Goal: Information Seeking & Learning: Learn about a topic

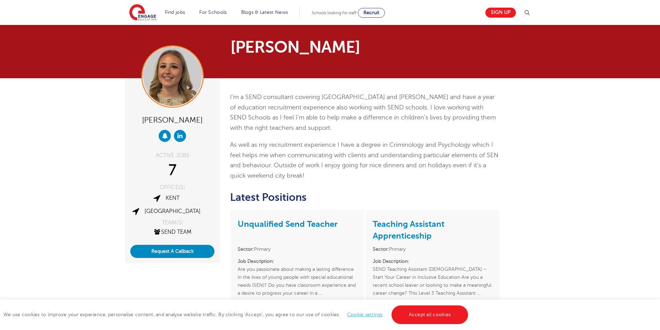
scroll to position [184, 0]
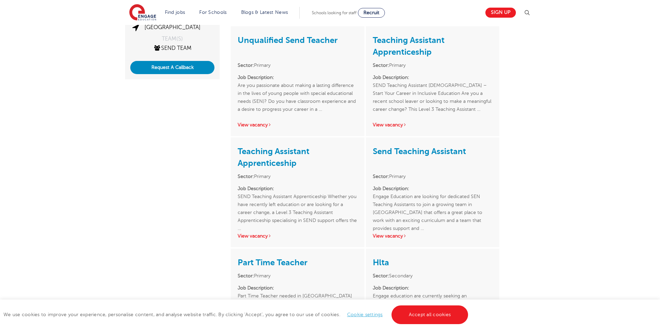
click at [660, 166] on html "Find jobs All vacancies We have one of the UK's largest database. and with hund…" at bounding box center [330, 260] width 660 height 888
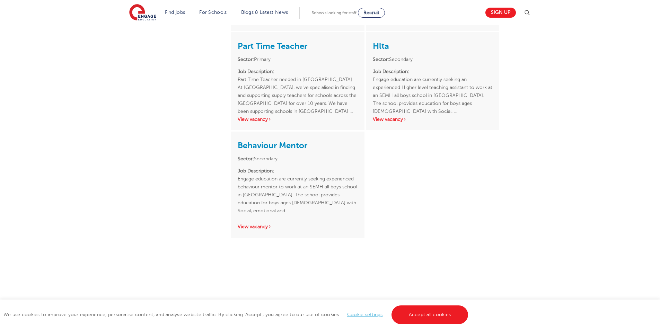
scroll to position [408, 0]
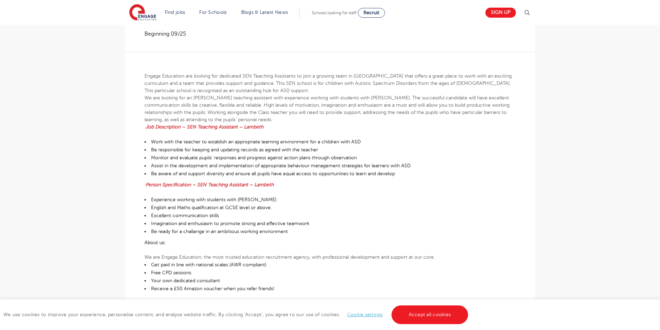
scroll to position [145, 0]
